Goal: Task Accomplishment & Management: Manage account settings

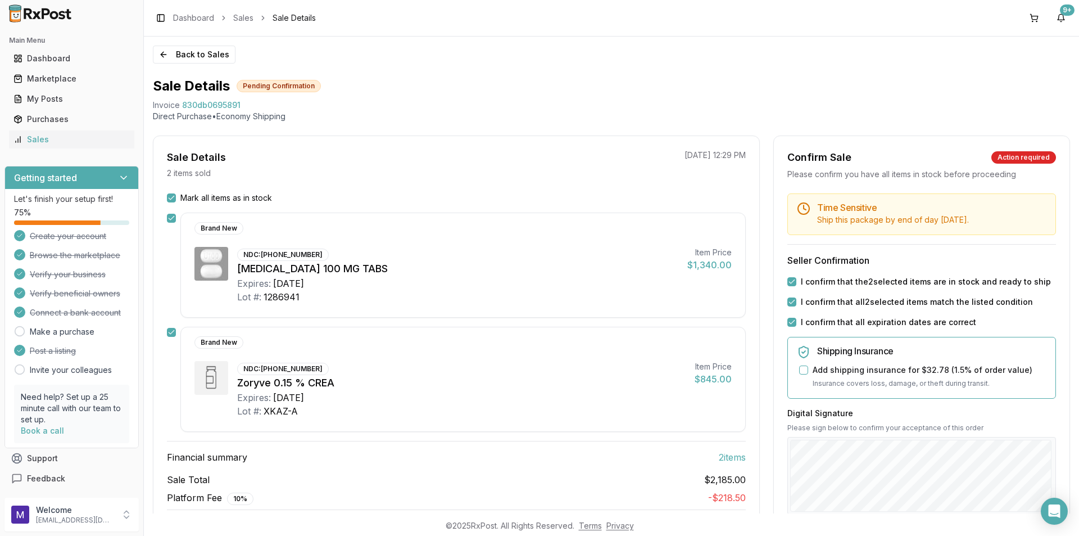
scroll to position [169, 0]
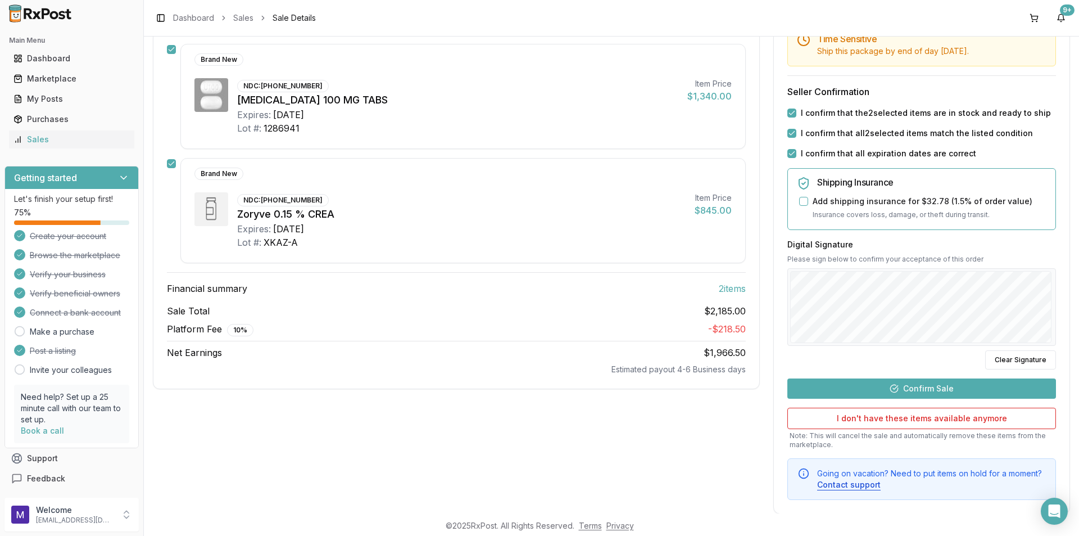
click at [933, 399] on button "Confirm Sale" at bounding box center [922, 388] width 269 height 20
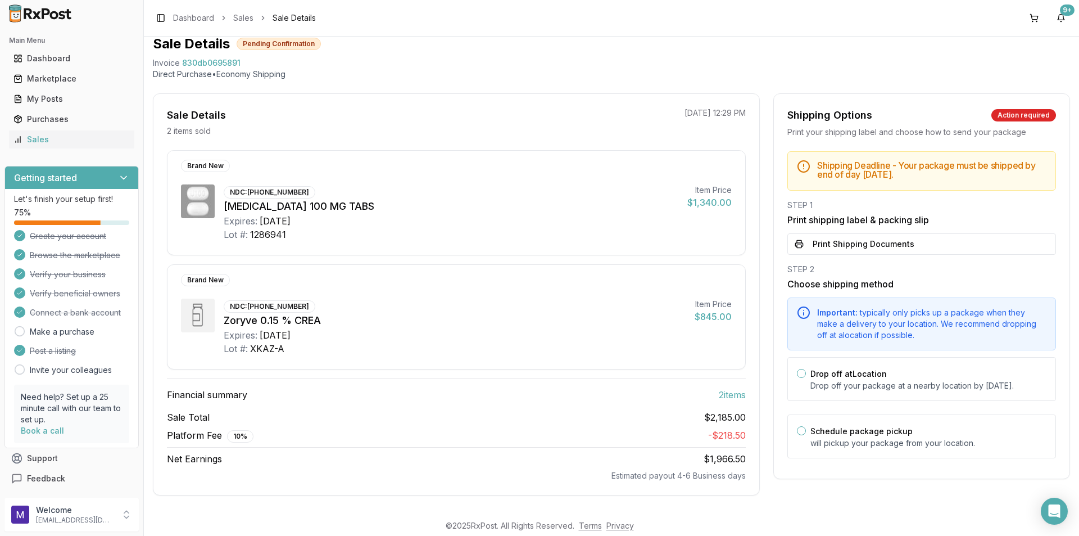
scroll to position [42, 0]
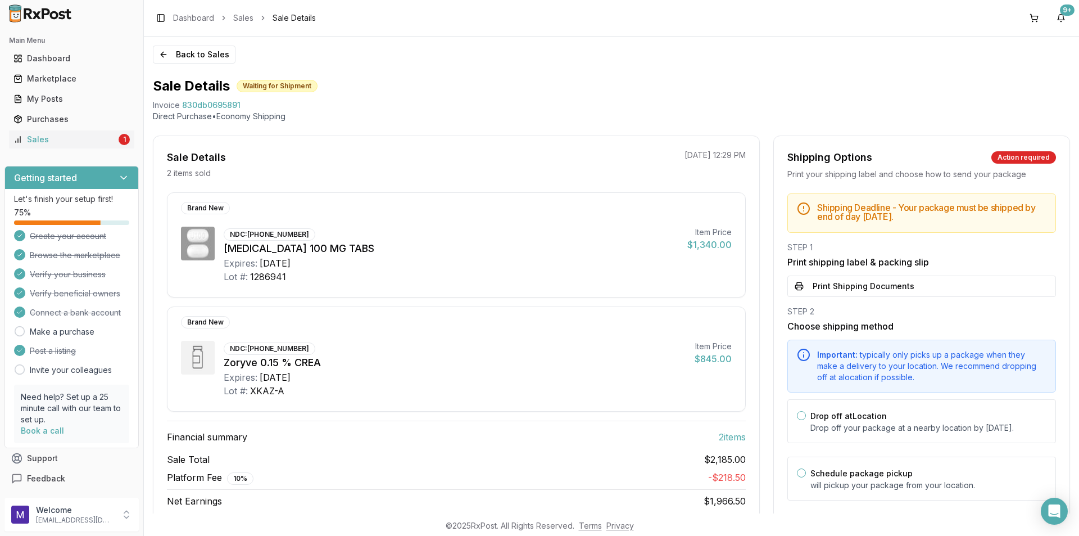
click at [863, 284] on button "Print Shipping Documents" at bounding box center [922, 285] width 269 height 21
click at [42, 130] on link "Sales 1" at bounding box center [71, 139] width 125 height 20
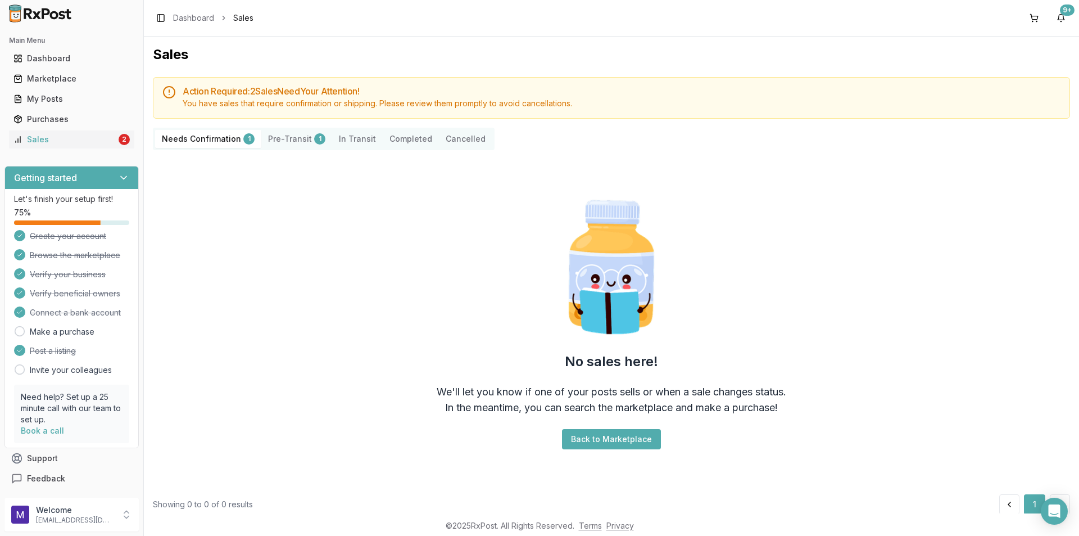
click at [174, 138] on Confirmation "Needs Confirmation 1" at bounding box center [208, 139] width 106 height 18
click at [75, 142] on div "Sales" at bounding box center [64, 139] width 103 height 11
click at [217, 137] on Confirmation "Needs Confirmation 1" at bounding box center [208, 139] width 106 height 18
click at [285, 143] on button "Pre-Transit 1" at bounding box center [296, 139] width 71 height 18
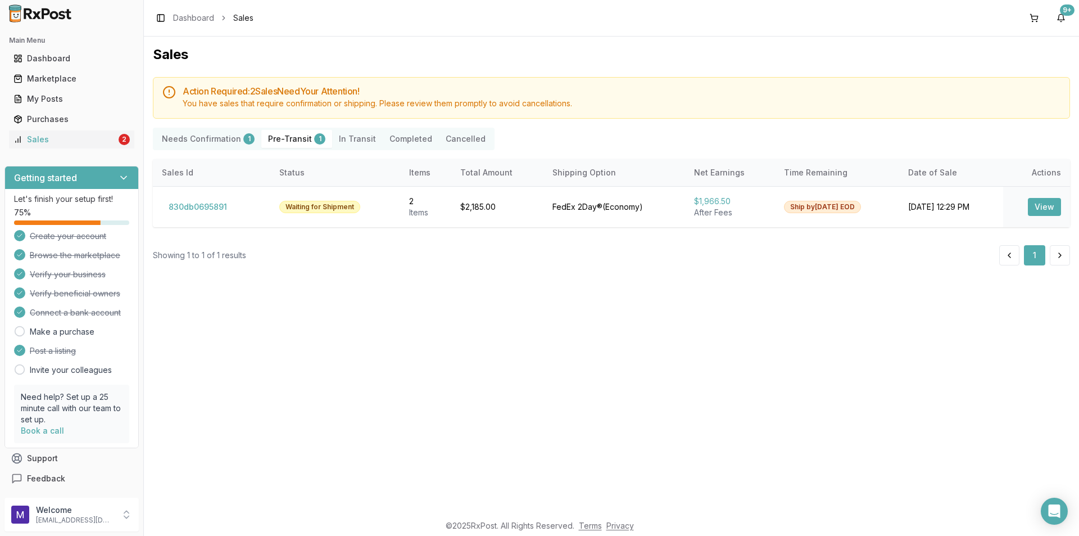
click at [201, 146] on Confirmation "Needs Confirmation 1" at bounding box center [208, 139] width 106 height 18
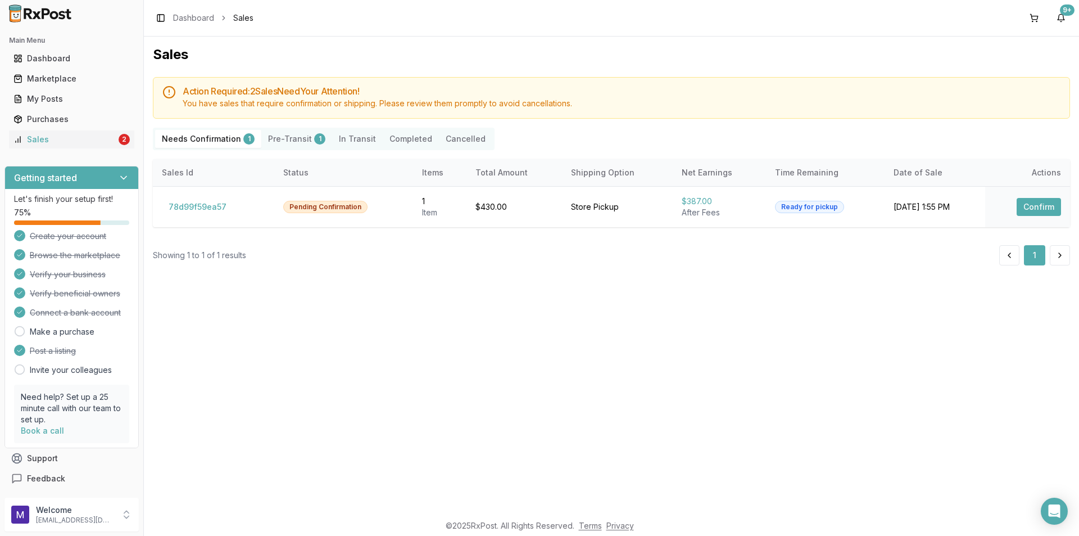
click at [210, 136] on Confirmation "Needs Confirmation 1" at bounding box center [208, 139] width 106 height 18
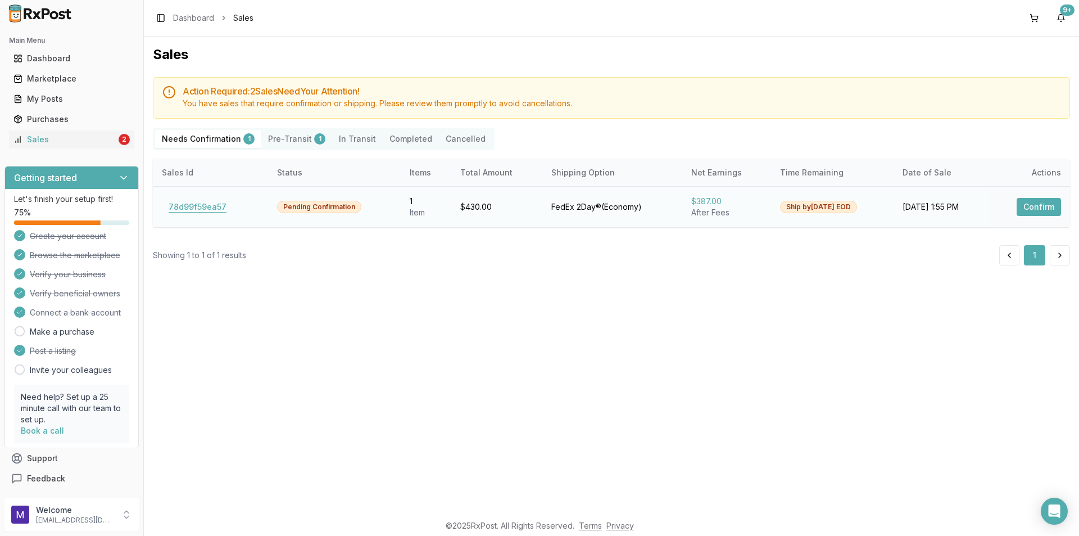
click at [207, 200] on button "78d99f59ea57" at bounding box center [197, 207] width 71 height 18
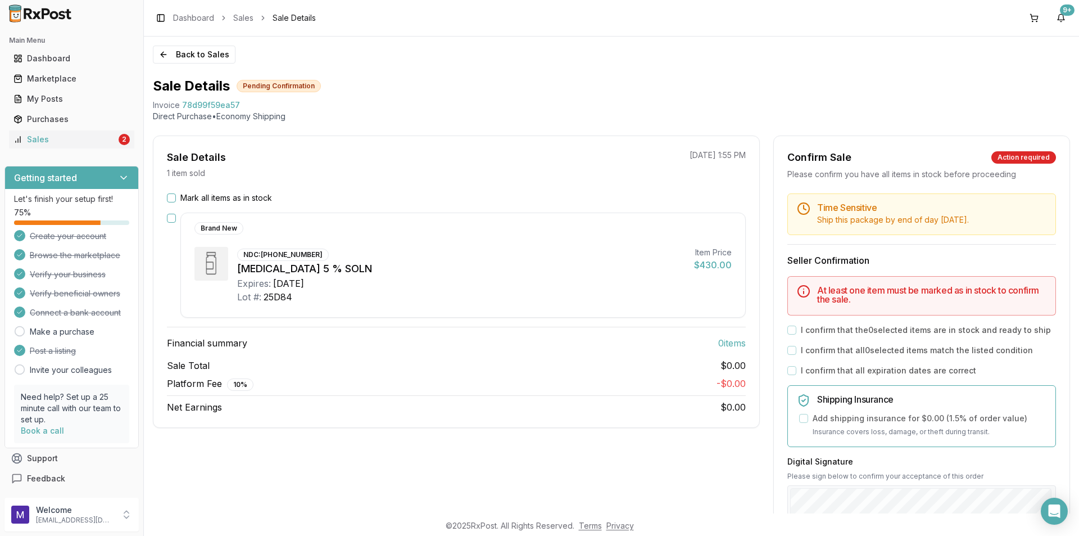
click at [176, 198] on div "Mark all items as in stock" at bounding box center [456, 197] width 579 height 11
click at [174, 199] on button "Mark all items as in stock" at bounding box center [171, 197] width 9 height 9
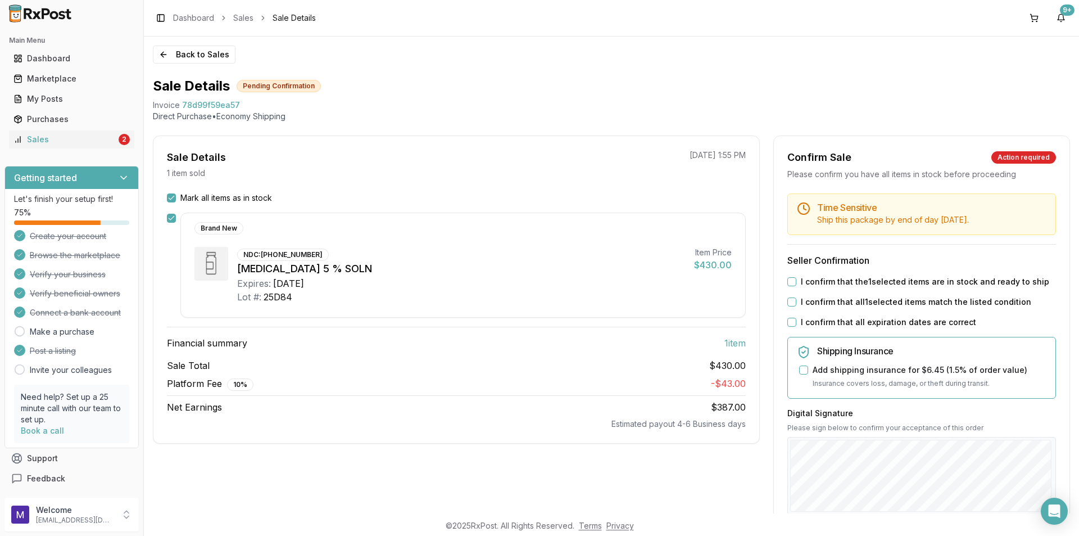
click at [792, 286] on button "I confirm that the 1 selected items are in stock and ready to ship" at bounding box center [792, 281] width 9 height 9
click at [790, 306] on button "I confirm that all 1 selected items match the listed condition" at bounding box center [792, 301] width 9 height 9
click at [791, 327] on button "I confirm that all expiration dates are correct" at bounding box center [792, 322] width 9 height 9
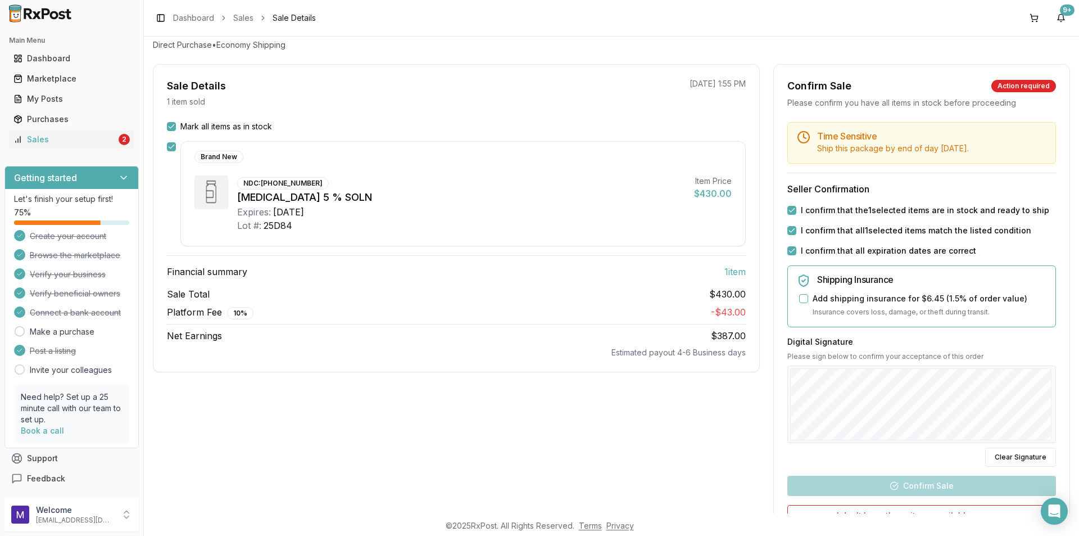
scroll to position [169, 0]
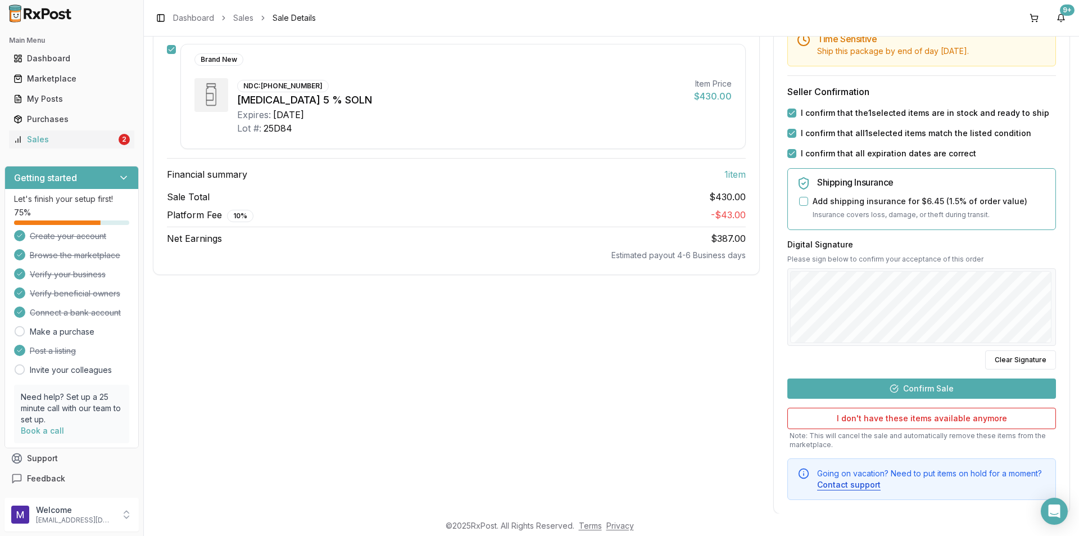
click at [941, 399] on button "Confirm Sale" at bounding box center [922, 388] width 269 height 20
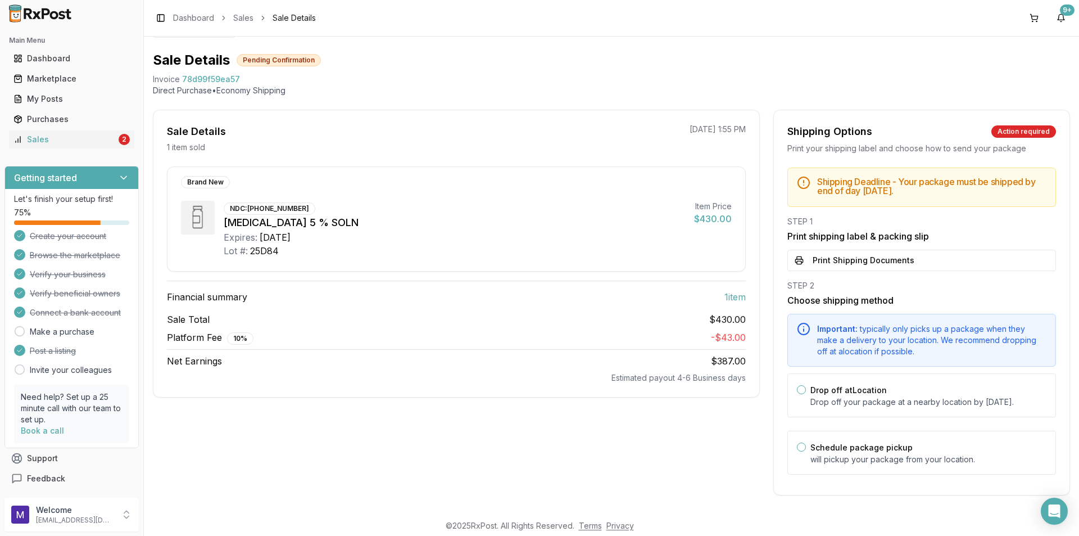
scroll to position [37, 0]
click at [848, 250] on button "Print Shipping Documents" at bounding box center [922, 260] width 269 height 21
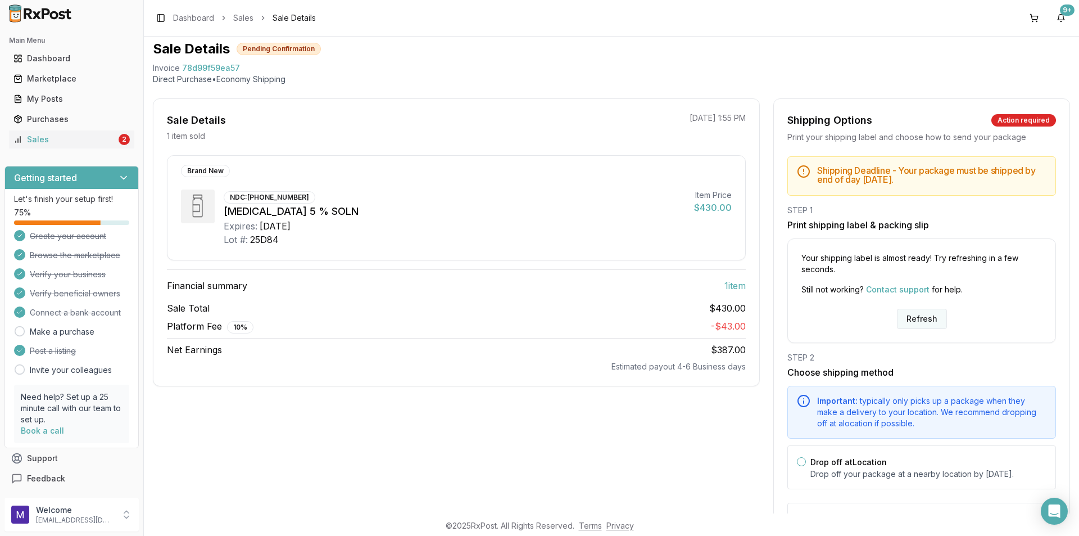
click at [907, 322] on button "Refresh" at bounding box center [922, 319] width 50 height 20
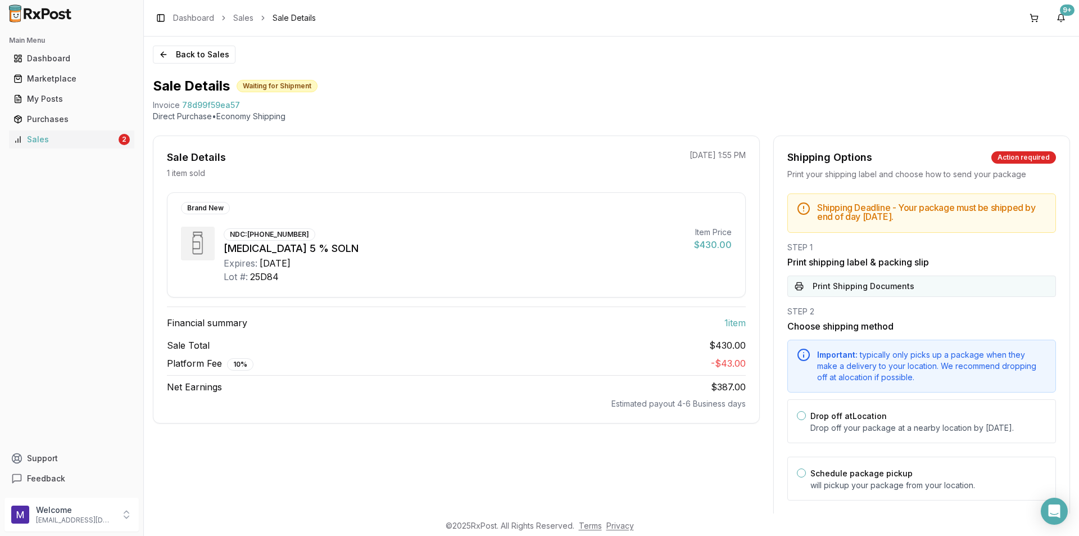
click at [887, 284] on button "Print Shipping Documents" at bounding box center [922, 285] width 269 height 21
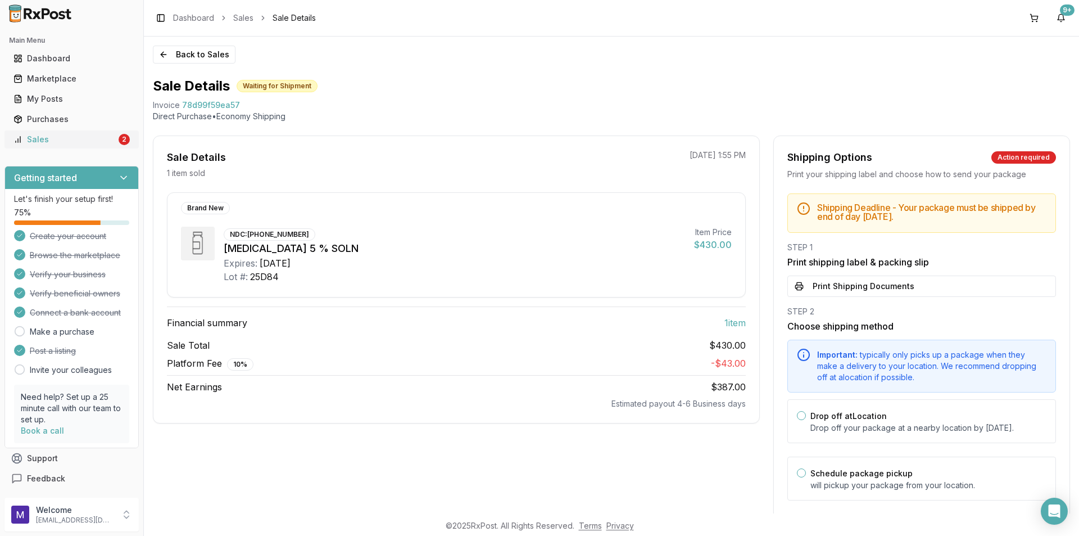
click at [57, 142] on div "Sales" at bounding box center [64, 139] width 103 height 11
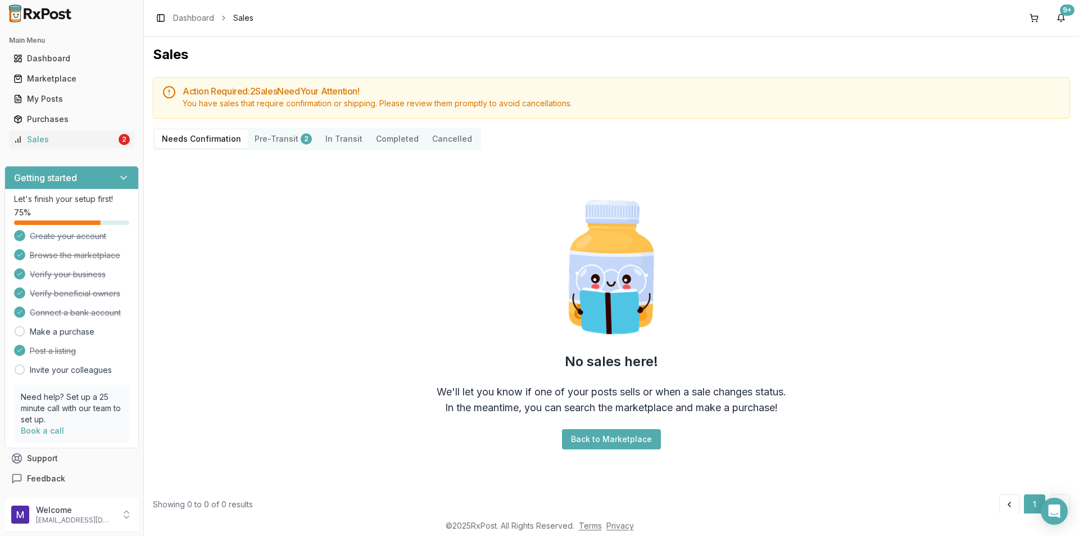
click at [249, 135] on button "Pre-Transit 2" at bounding box center [283, 139] width 71 height 18
click at [268, 141] on button "Pre-Transit 2" at bounding box center [283, 139] width 71 height 18
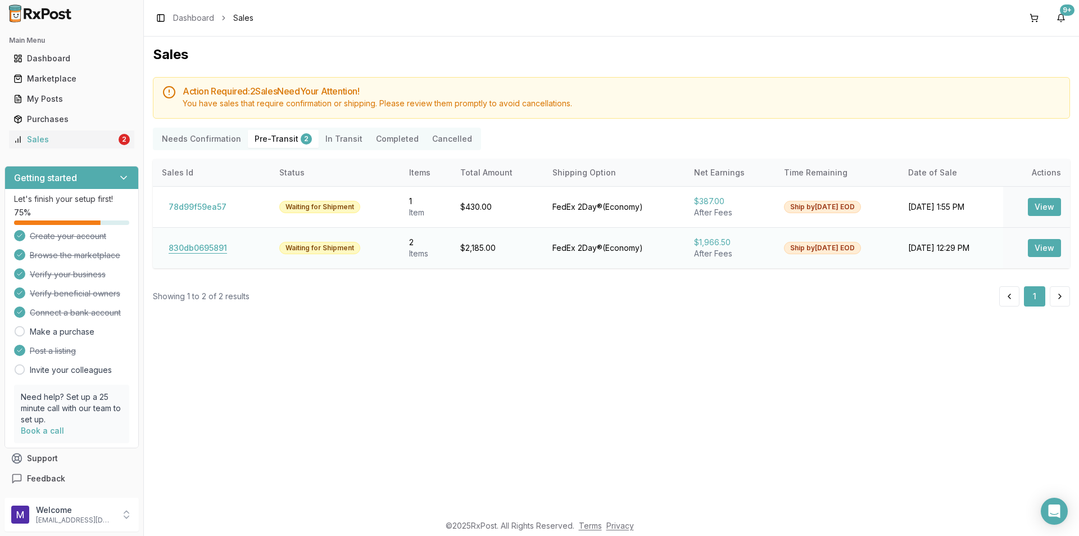
click at [208, 250] on button "830db0695891" at bounding box center [198, 248] width 72 height 18
